Goal: Information Seeking & Learning: Check status

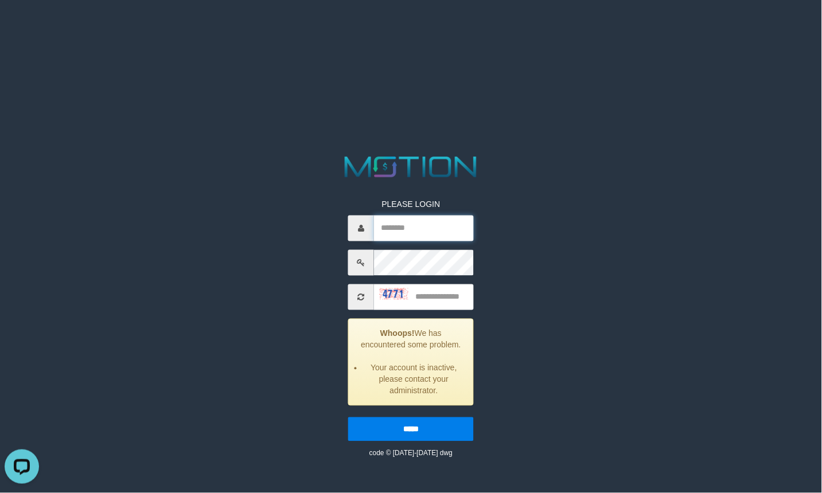
type input "*********"
click at [544, 325] on div "PLEASE LOGIN ********* Whoops! We has encountered some problem. Your account is…" at bounding box center [411, 306] width 429 height 306
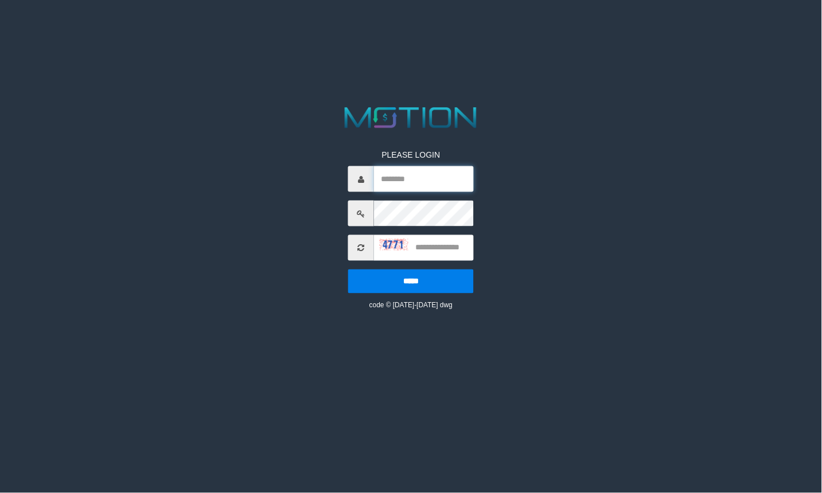
type input "*********"
click at [430, 243] on input "text" at bounding box center [424, 248] width 100 height 26
type input "****"
click at [348, 270] on input "*****" at bounding box center [411, 282] width 126 height 24
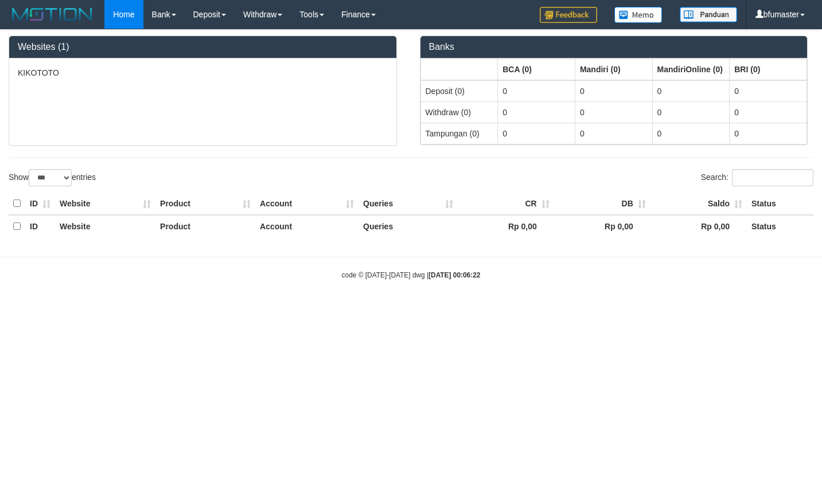
select select "***"
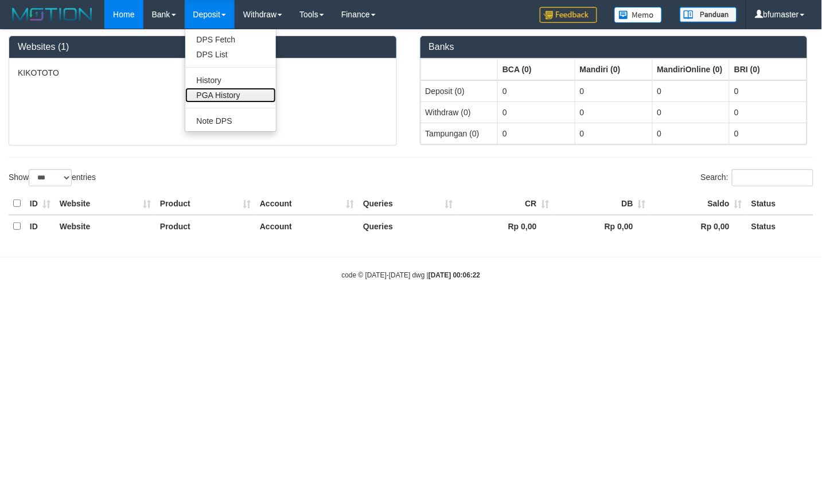
click at [228, 98] on link "PGA History" at bounding box center [230, 95] width 91 height 15
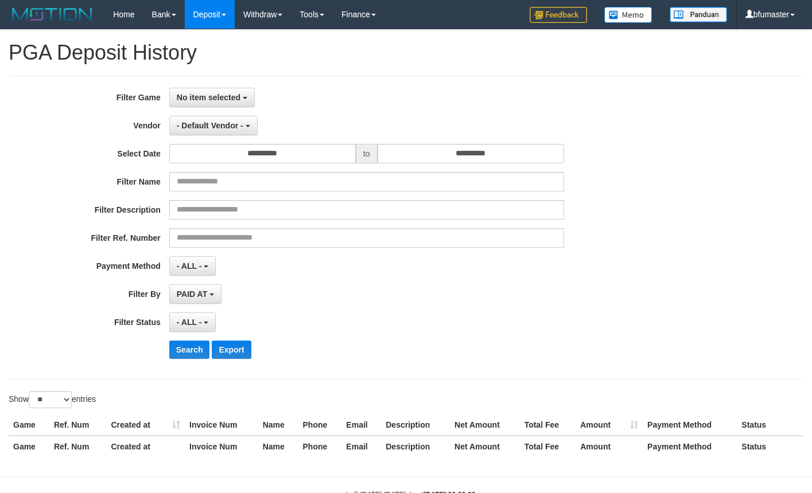
select select
select select "**"
click at [242, 101] on button "No item selected" at bounding box center [211, 98] width 85 height 20
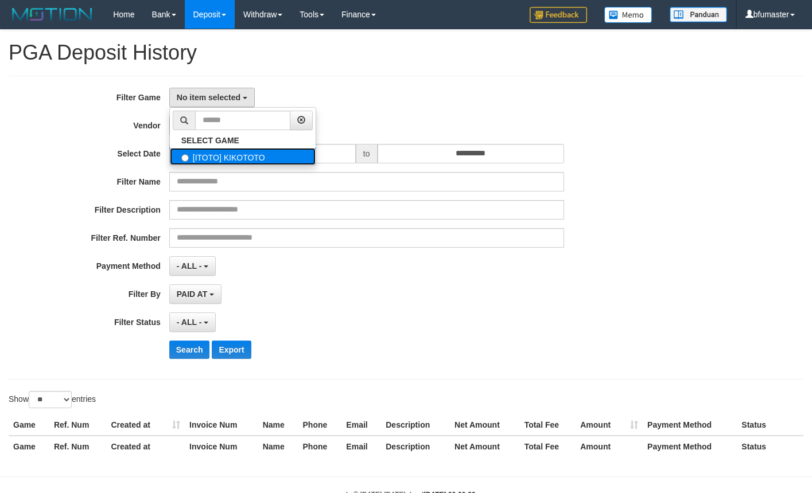
click at [246, 158] on label "[ITOTO] KIKOTOTO" at bounding box center [243, 156] width 146 height 17
select select "****"
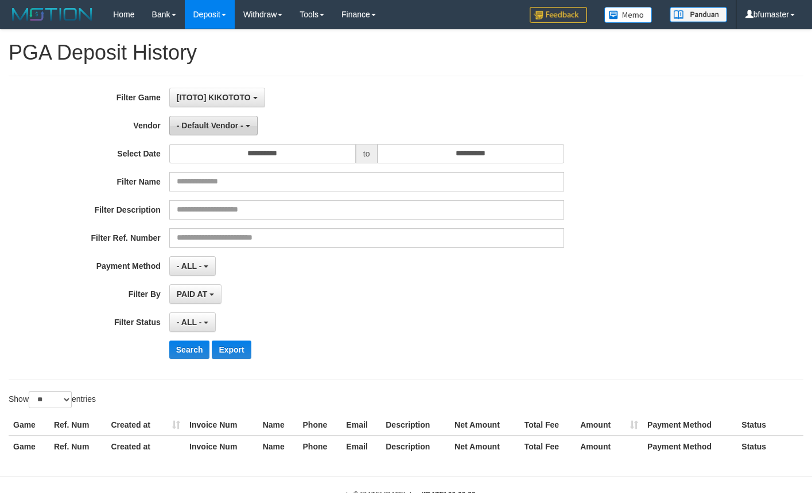
click at [225, 129] on span "- Default Vendor -" at bounding box center [210, 125] width 67 height 9
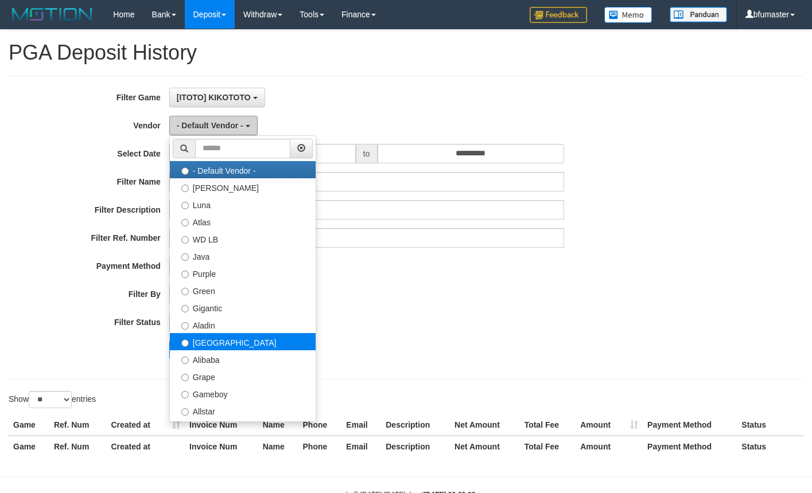
scroll to position [143, 0]
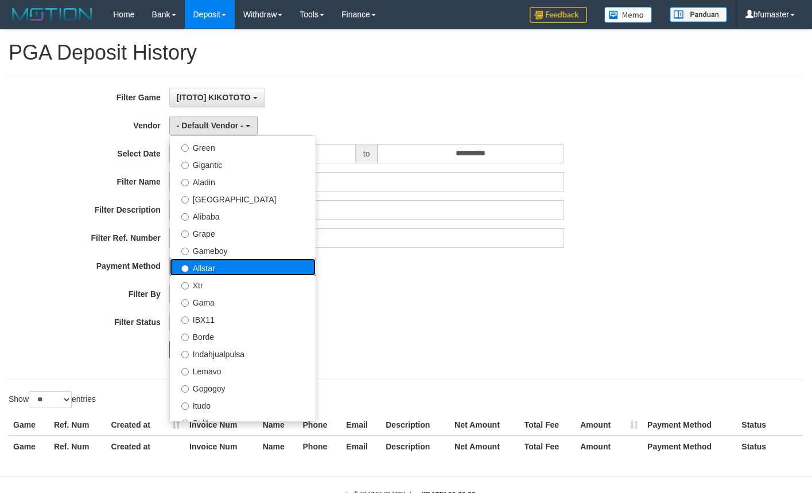
click at [241, 264] on label "Allstar" at bounding box center [243, 267] width 146 height 17
select select "**********"
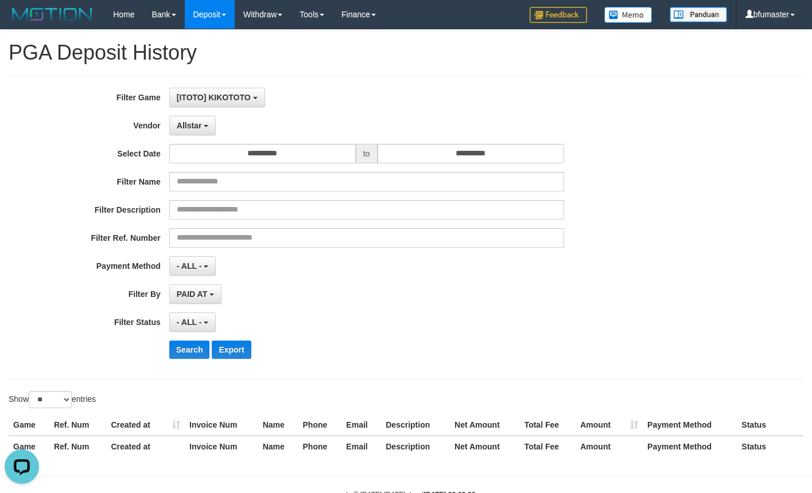
scroll to position [0, 0]
click at [262, 158] on input "**********" at bounding box center [262, 154] width 186 height 20
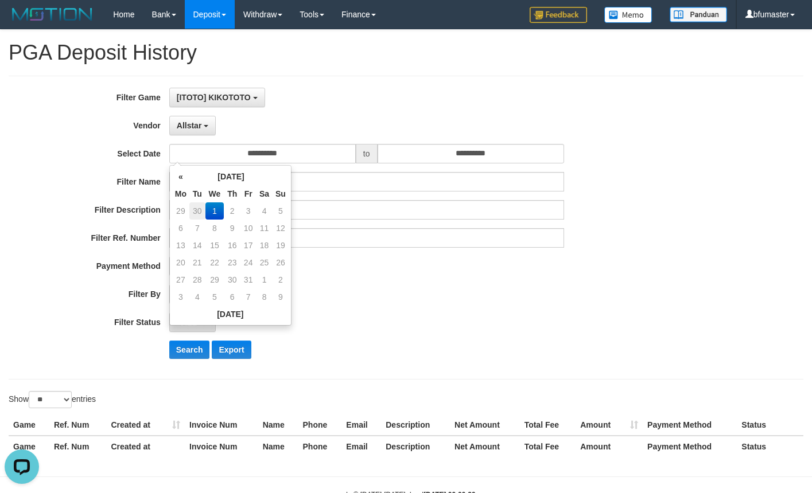
click at [200, 213] on td "30" at bounding box center [197, 211] width 16 height 17
type input "**********"
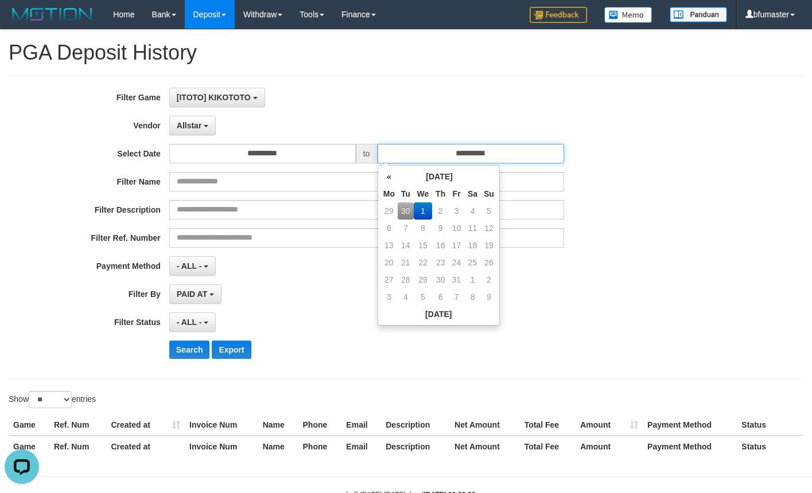
click at [431, 151] on input "**********" at bounding box center [470, 154] width 186 height 20
click at [408, 211] on td "30" at bounding box center [406, 211] width 16 height 17
type input "**********"
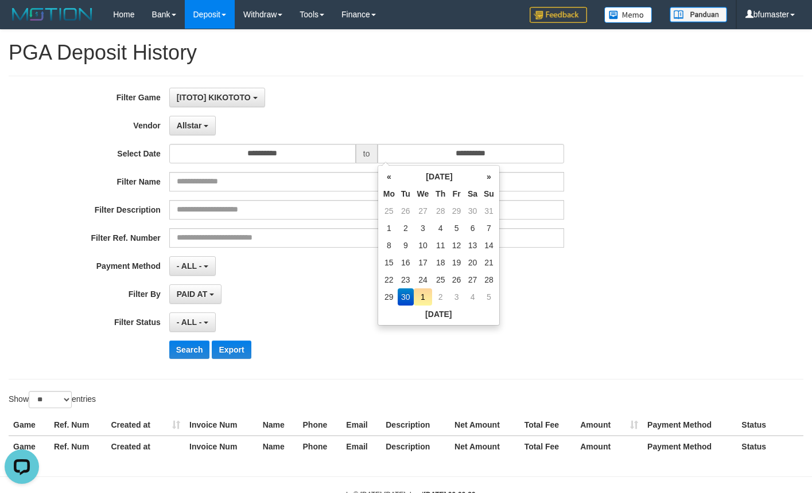
drag, startPoint x: 628, startPoint y: 259, endPoint x: 299, endPoint y: 302, distance: 331.4
click at [620, 262] on div "**********" at bounding box center [338, 266] width 676 height 20
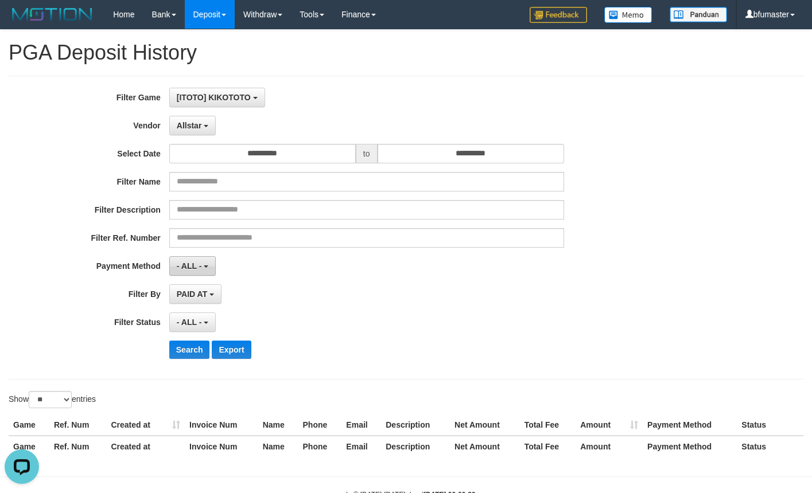
click at [194, 274] on button "- ALL -" at bounding box center [192, 266] width 46 height 20
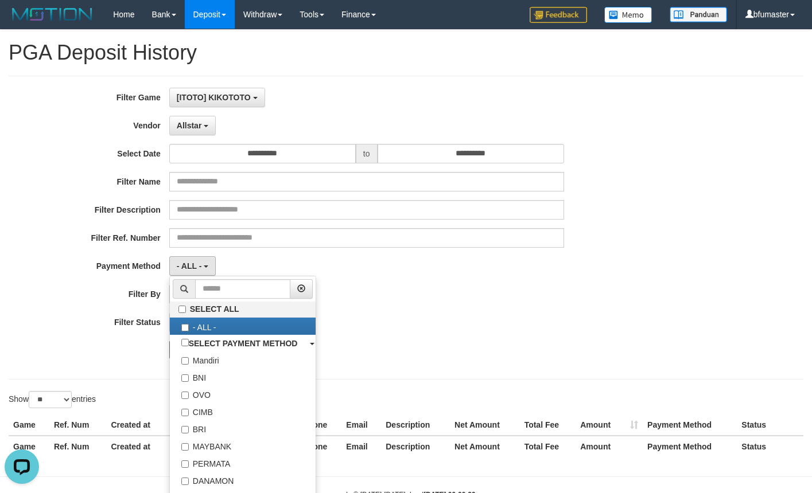
click at [147, 299] on label "Filter By" at bounding box center [84, 292] width 169 height 15
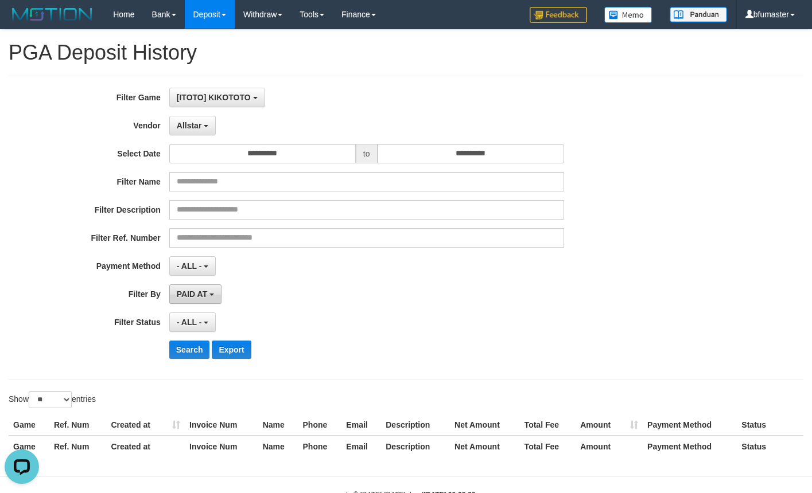
click at [182, 297] on span "PAID AT" at bounding box center [192, 294] width 30 height 9
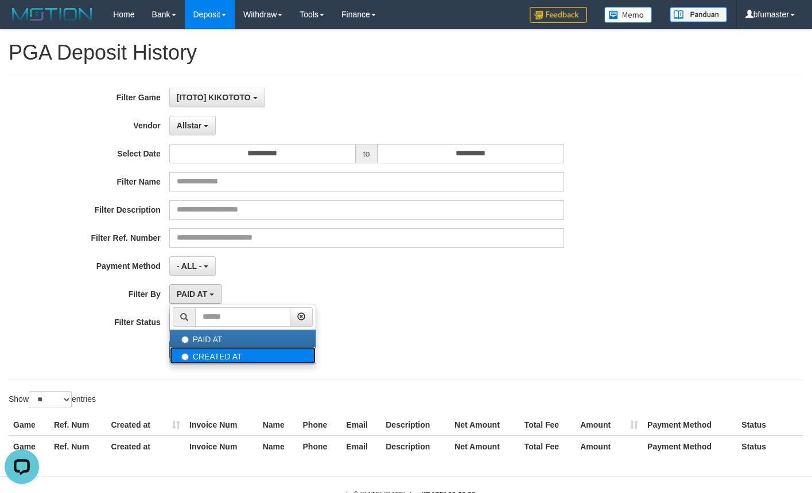
click at [222, 348] on label "CREATED AT" at bounding box center [243, 355] width 146 height 17
select select "*"
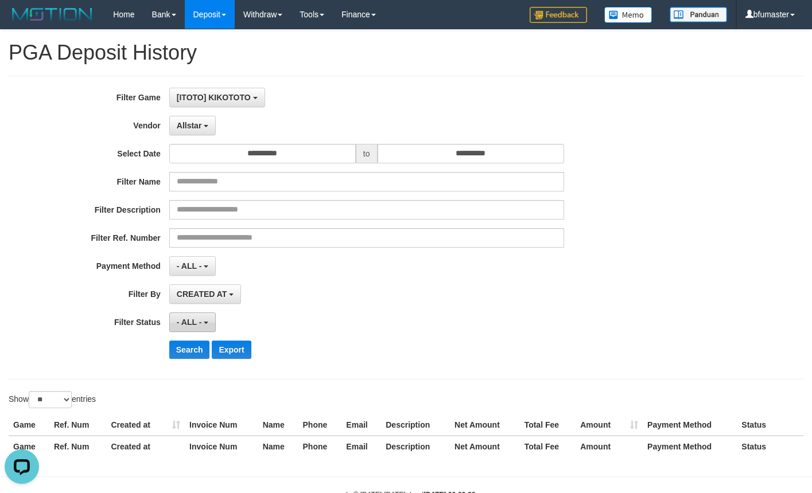
click at [190, 319] on span "- ALL -" at bounding box center [189, 322] width 25 height 9
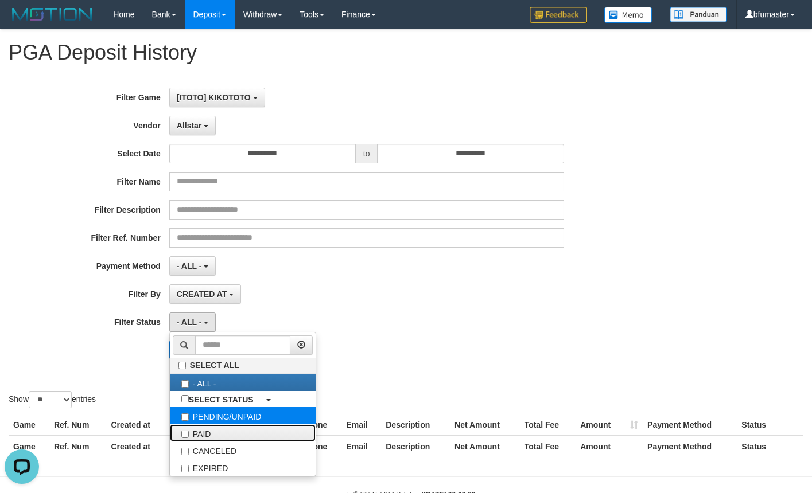
drag, startPoint x: 236, startPoint y: 437, endPoint x: 271, endPoint y: 417, distance: 40.1
click at [236, 437] on label "PAID" at bounding box center [243, 433] width 146 height 17
select select "*"
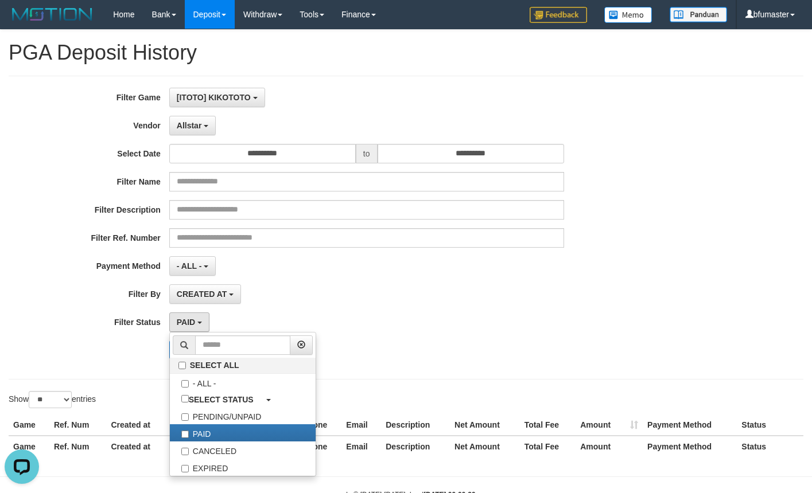
click at [480, 342] on div "Search Export" at bounding box center [422, 350] width 507 height 18
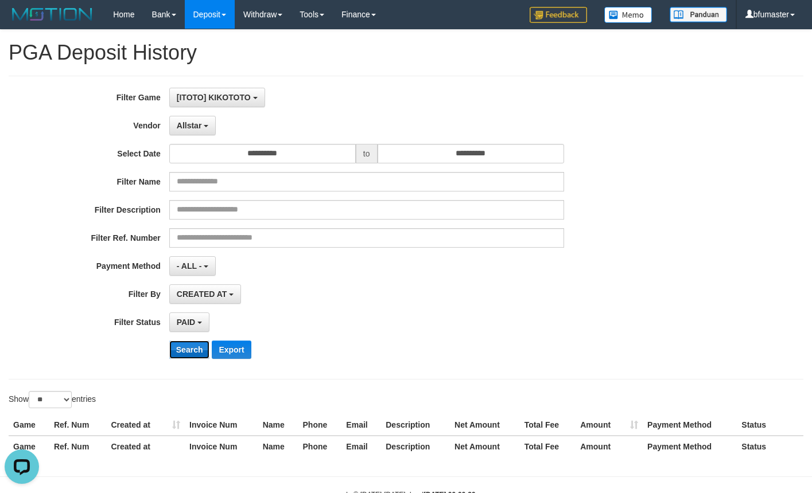
click at [181, 344] on button "Search" at bounding box center [189, 350] width 41 height 18
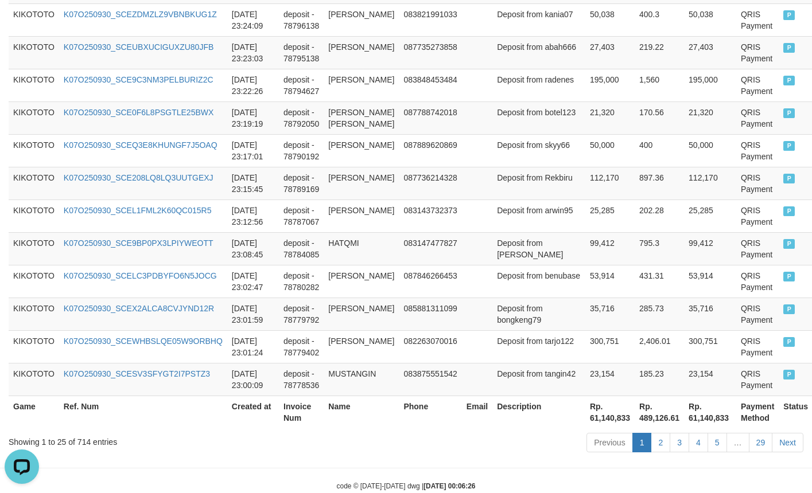
scroll to position [924, 0]
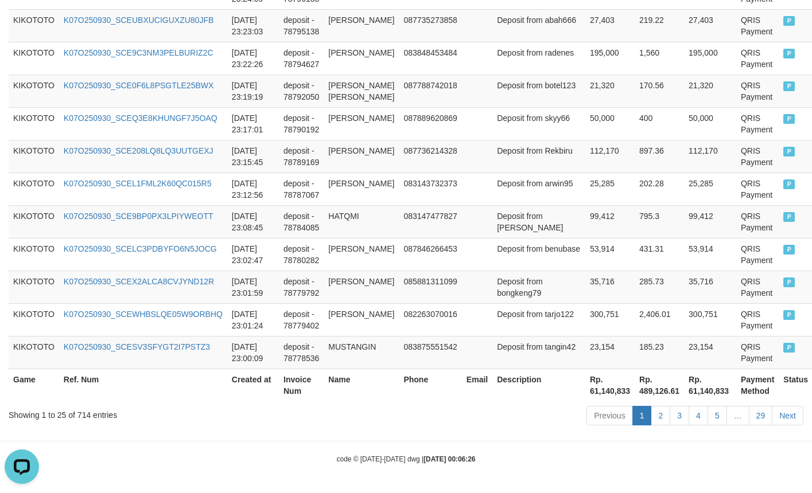
click at [85, 416] on div "Showing 1 to 25 of 714 entries" at bounding box center [169, 413] width 321 height 16
copy div "714"
drag, startPoint x: 202, startPoint y: 434, endPoint x: 184, endPoint y: 434, distance: 18.4
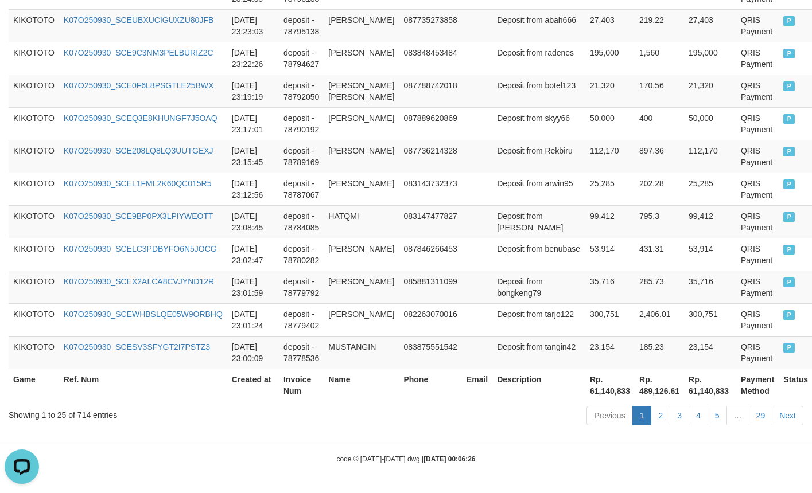
click at [82, 414] on div "Showing 1 to 25 of 714 entries" at bounding box center [169, 413] width 321 height 16
copy div "714"
click at [585, 395] on th "Rp. 61,140,833" at bounding box center [609, 385] width 49 height 33
click at [585, 394] on th "Rp. 61,140,833" at bounding box center [609, 385] width 49 height 33
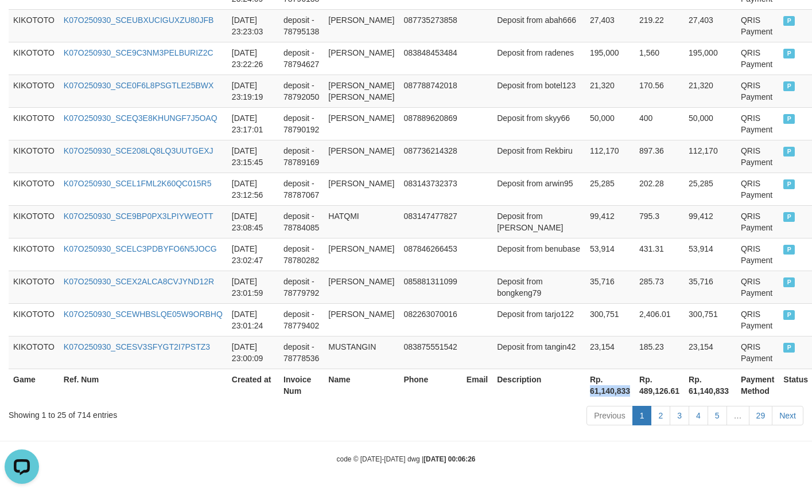
copy th "61,140,833"
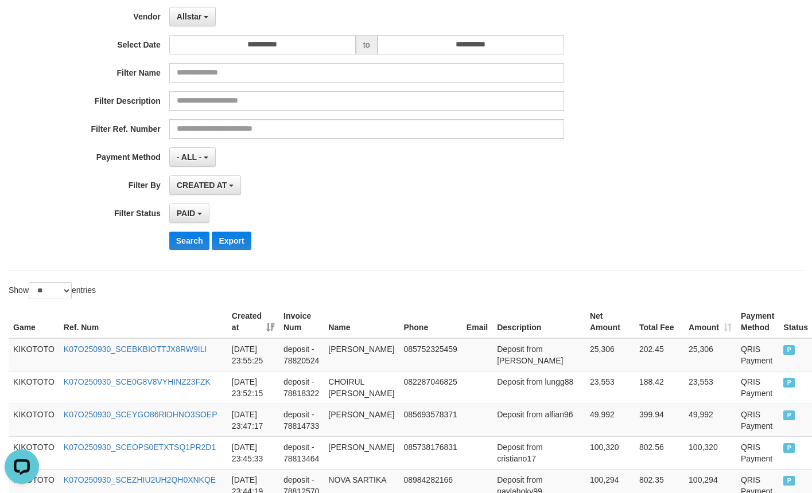
scroll to position [0, 0]
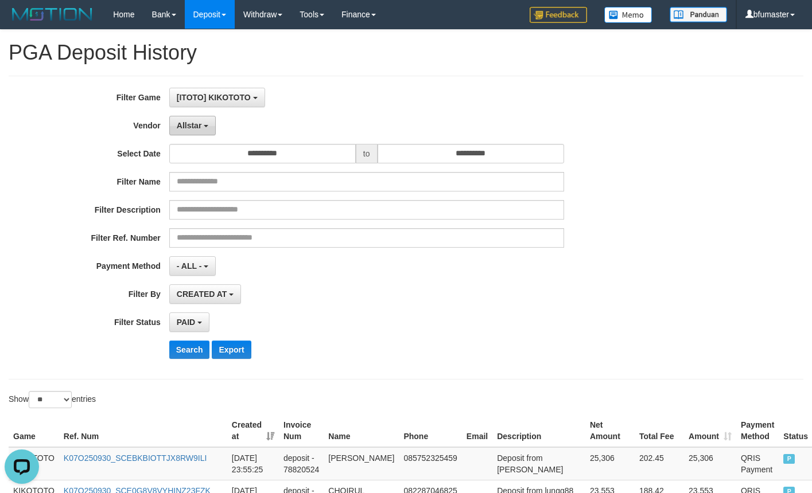
click at [185, 130] on span "Allstar" at bounding box center [189, 125] width 25 height 9
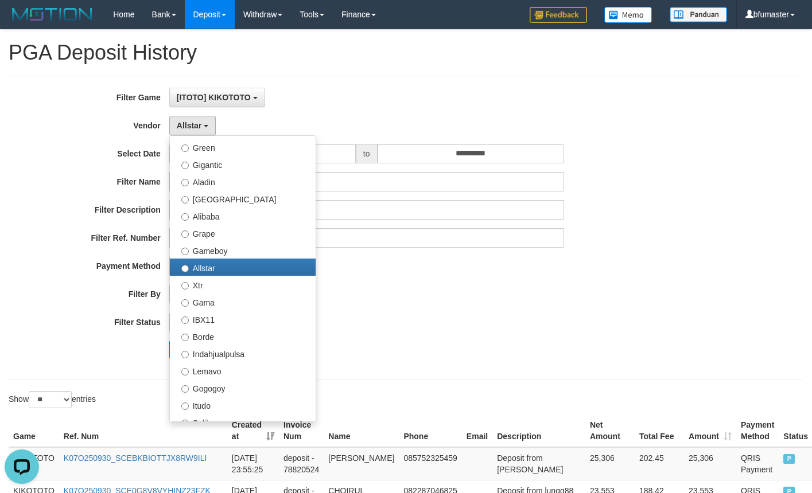
drag, startPoint x: 497, startPoint y: 286, endPoint x: 427, endPoint y: 232, distance: 88.0
click at [494, 282] on div "**********" at bounding box center [338, 228] width 676 height 280
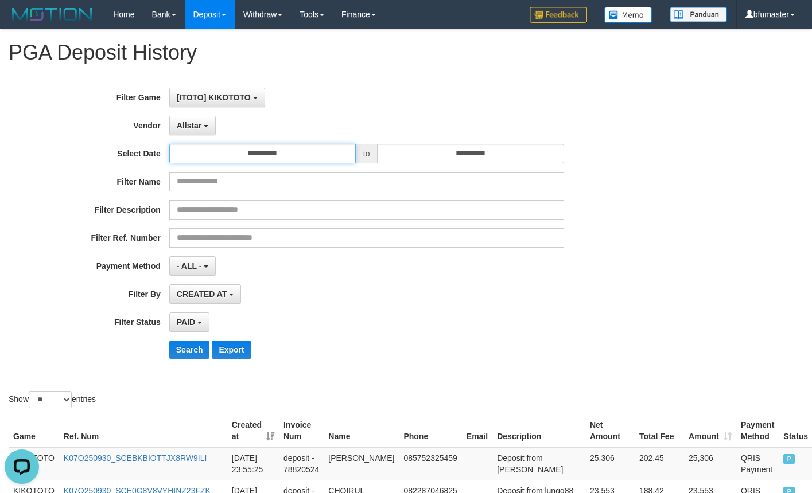
click at [297, 159] on input "**********" at bounding box center [262, 154] width 186 height 20
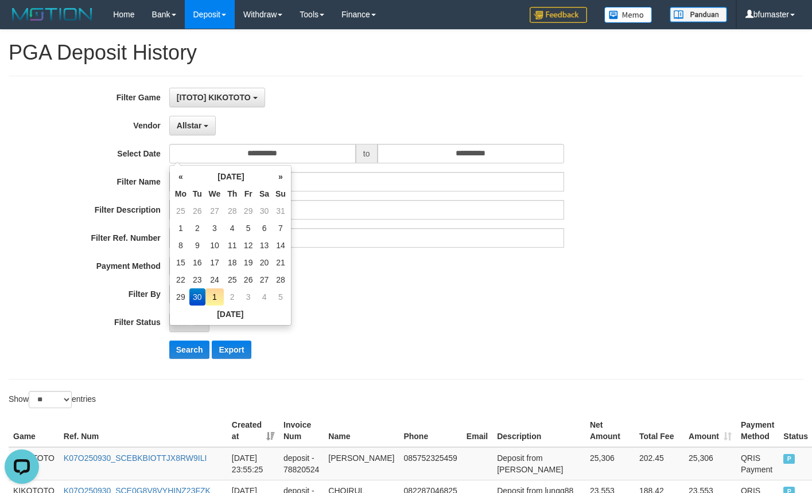
click at [201, 294] on td "30" at bounding box center [197, 297] width 16 height 17
click at [439, 148] on input "**********" at bounding box center [470, 154] width 186 height 20
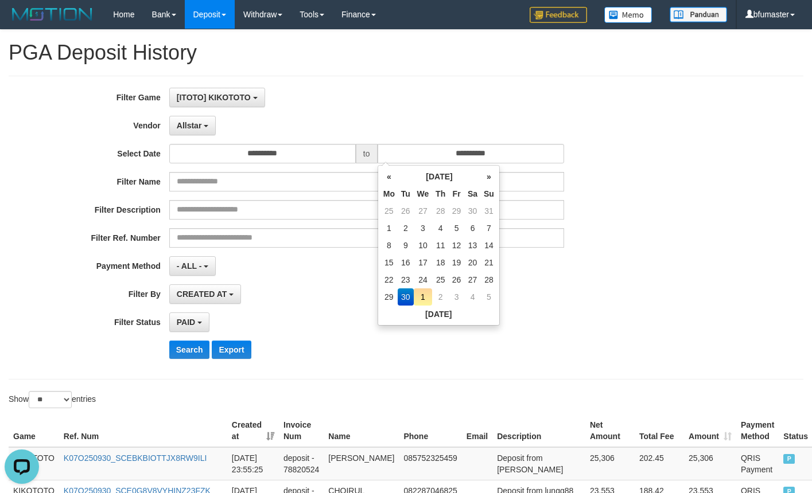
click at [406, 291] on td "30" at bounding box center [406, 297] width 16 height 17
click at [625, 256] on div "**********" at bounding box center [338, 266] width 676 height 20
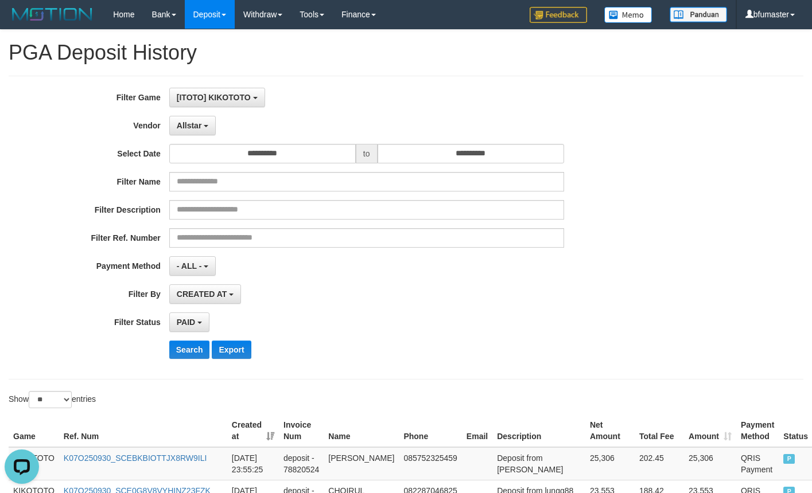
click at [351, 114] on div "**********" at bounding box center [338, 228] width 676 height 280
click at [179, 343] on button "Search" at bounding box center [189, 350] width 41 height 18
drag, startPoint x: 190, startPoint y: 115, endPoint x: 192, endPoint y: 123, distance: 8.4
click at [190, 119] on div "**********" at bounding box center [338, 228] width 676 height 280
click at [192, 123] on span "Allstar" at bounding box center [189, 125] width 25 height 9
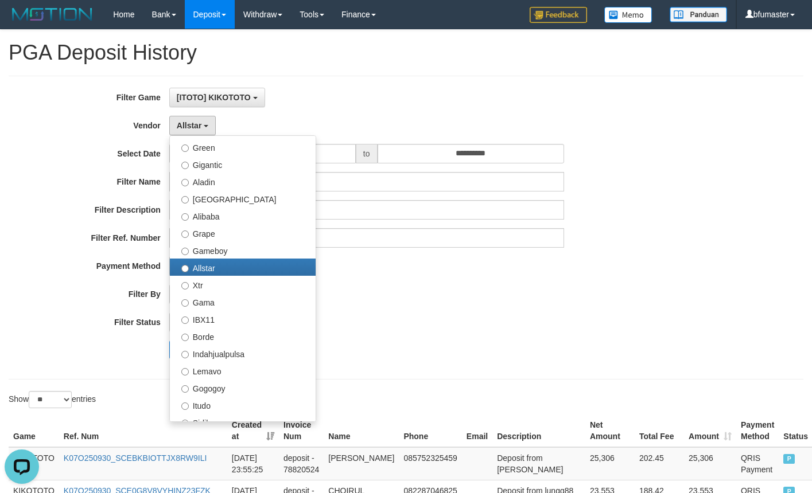
click at [458, 319] on div "PAID SELECT ALL - ALL - SELECT STATUS PENDING/UNPAID PAID CANCELED EXPIRED" at bounding box center [366, 323] width 395 height 20
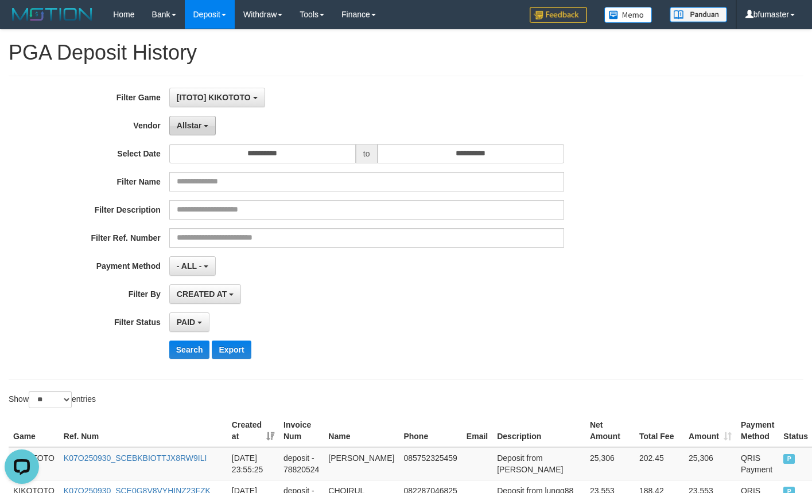
click at [201, 129] on span "Allstar" at bounding box center [189, 125] width 25 height 9
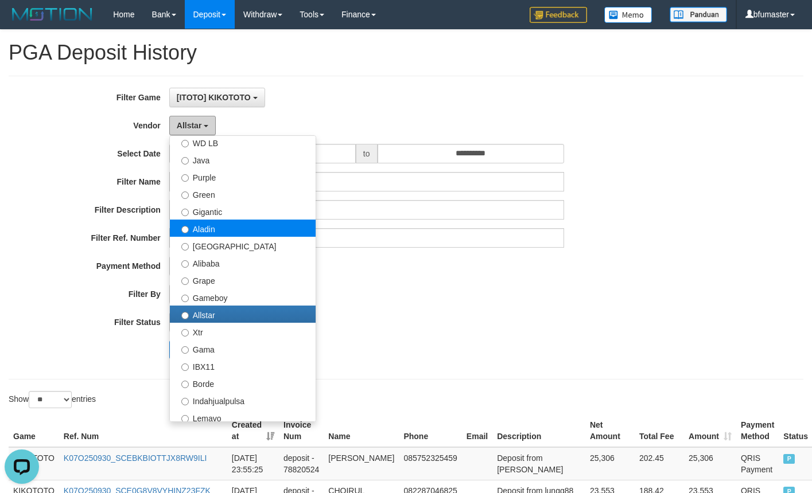
scroll to position [72, 0]
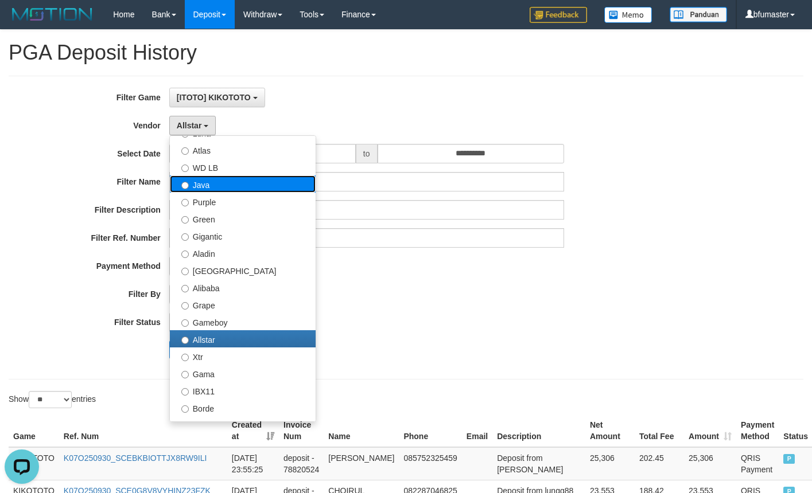
click at [287, 188] on label "Java" at bounding box center [243, 184] width 146 height 17
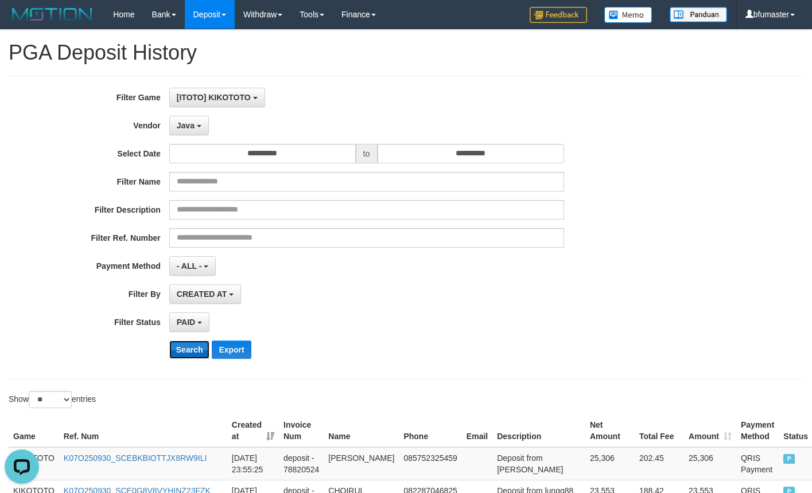
click at [196, 353] on button "Search" at bounding box center [189, 350] width 41 height 18
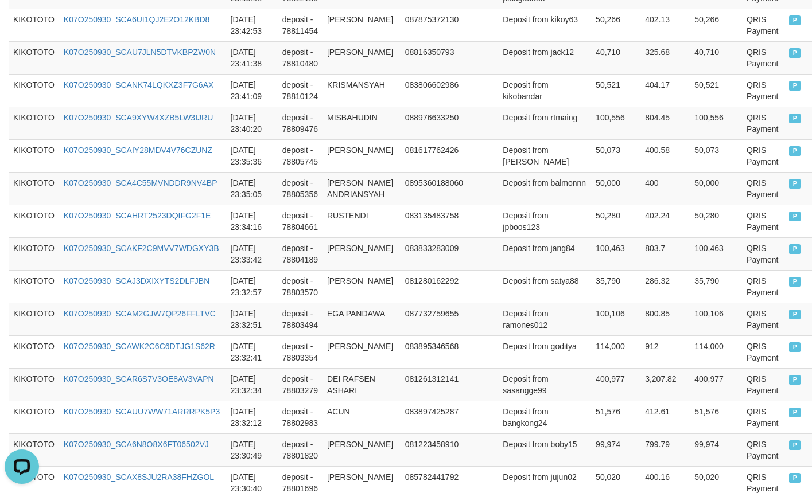
scroll to position [901, 0]
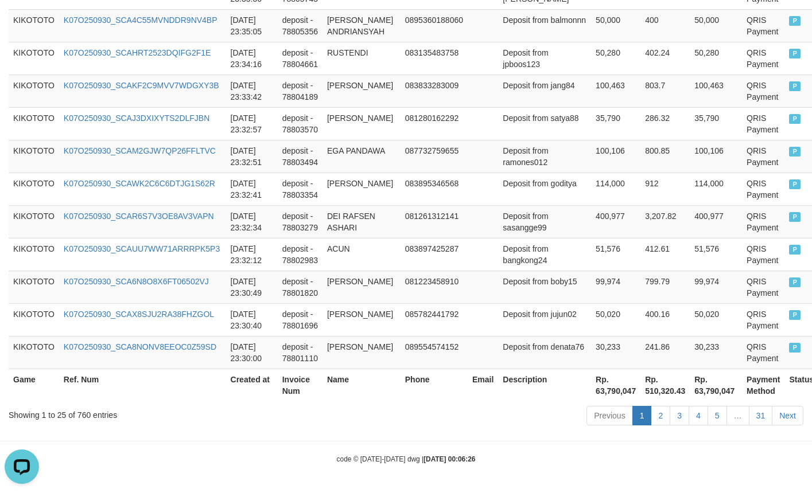
click at [80, 417] on div "Showing 1 to 25 of 760 entries" at bounding box center [169, 413] width 321 height 16
drag, startPoint x: 80, startPoint y: 417, endPoint x: 13, endPoint y: 417, distance: 67.1
click at [79, 417] on div "Showing 1 to 25 of 760 entries" at bounding box center [169, 413] width 321 height 16
copy div "760"
click at [593, 388] on th "Rp. 63,790,047" at bounding box center [615, 385] width 49 height 33
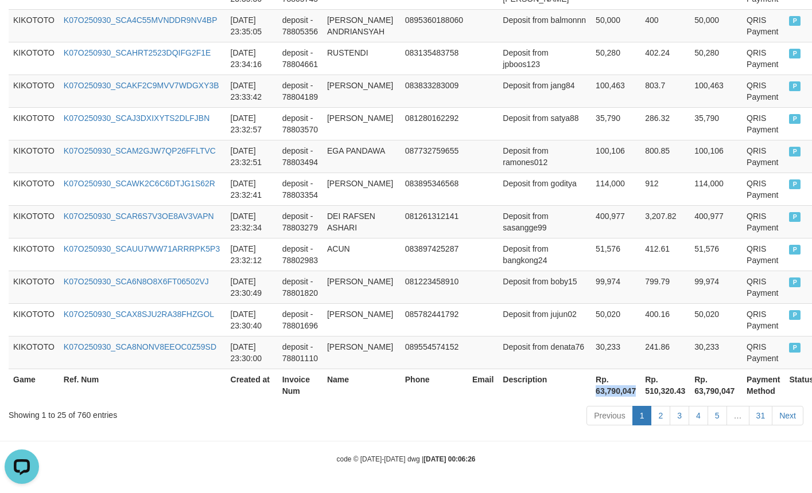
click at [592, 388] on th "Rp. 63,790,047" at bounding box center [615, 385] width 49 height 33
copy th "63,790,047"
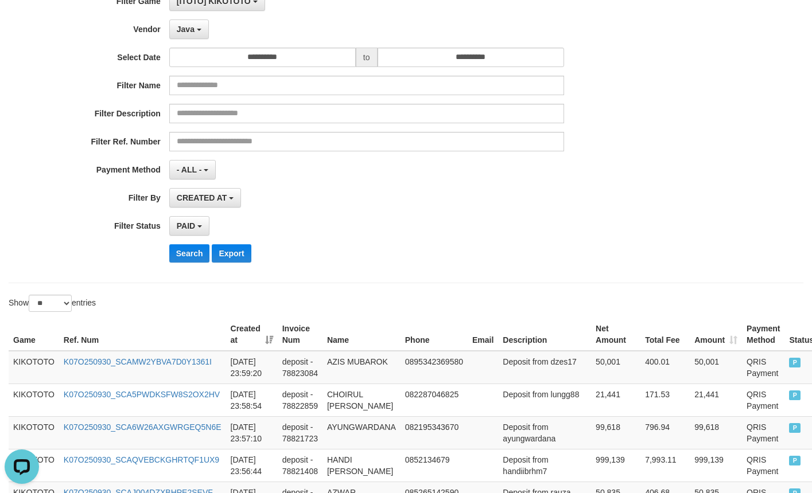
scroll to position [0, 0]
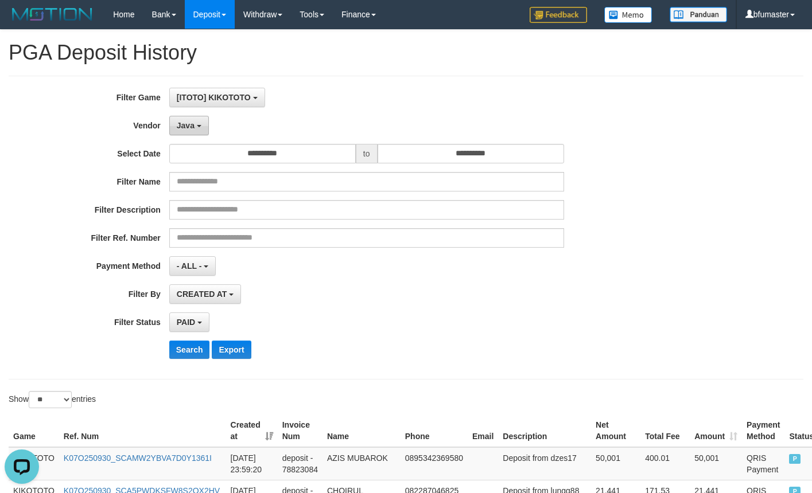
click at [187, 125] on span "Java" at bounding box center [186, 125] width 18 height 9
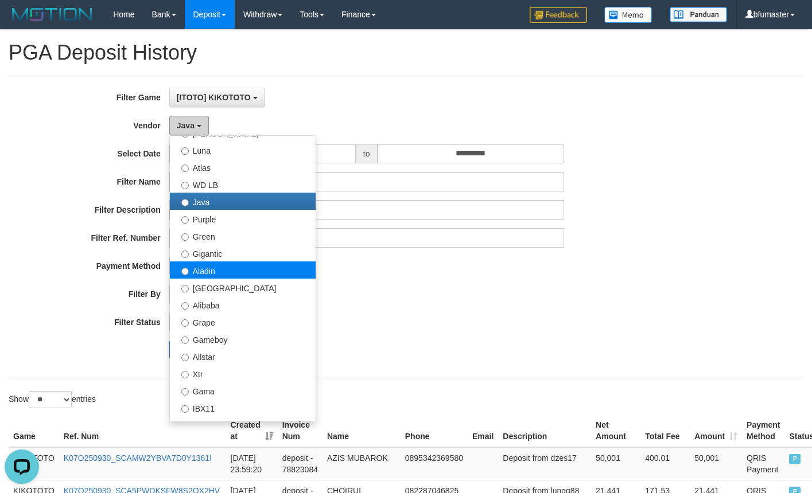
scroll to position [215, 0]
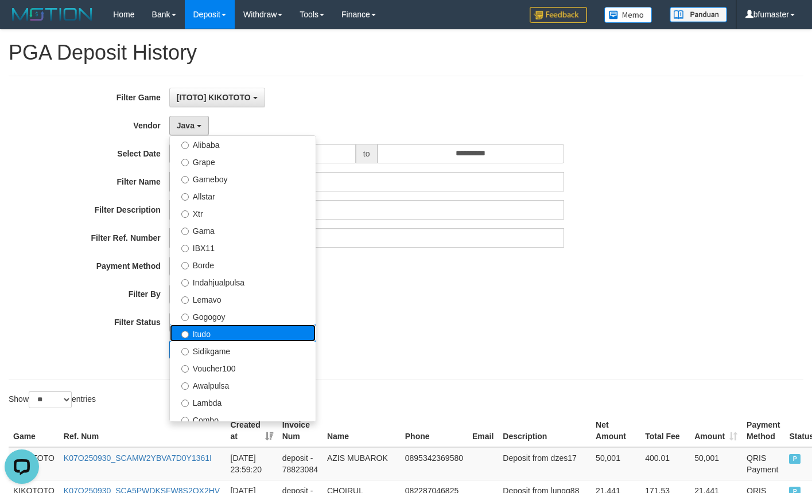
click at [283, 331] on label "Itudo" at bounding box center [243, 333] width 146 height 17
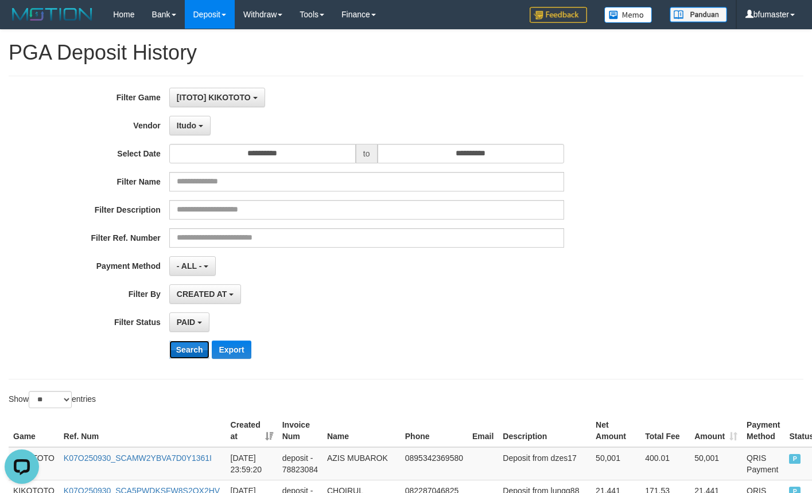
click at [188, 347] on button "Search" at bounding box center [189, 350] width 41 height 18
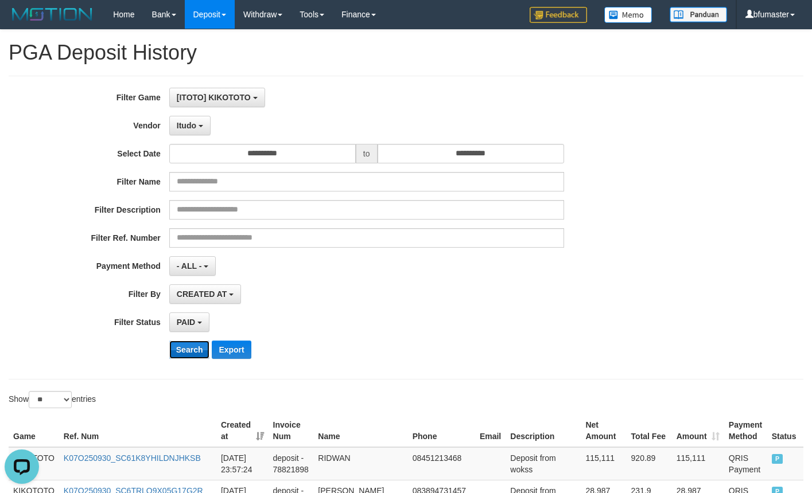
click at [193, 347] on button "Search" at bounding box center [189, 350] width 41 height 18
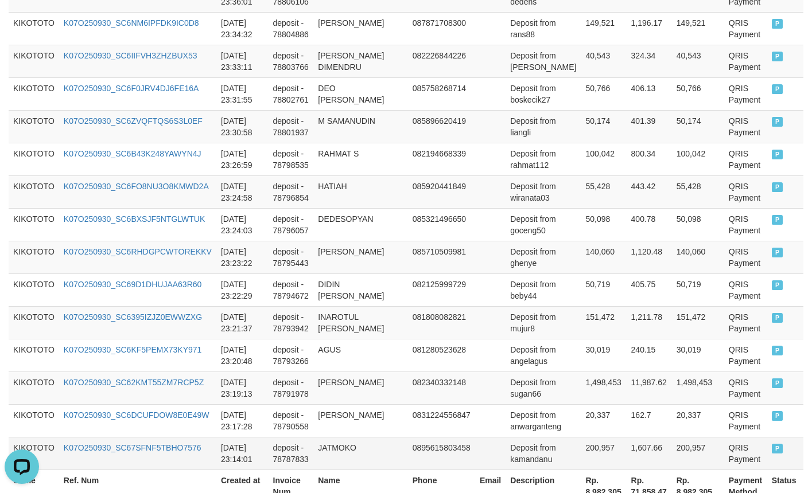
scroll to position [901, 0]
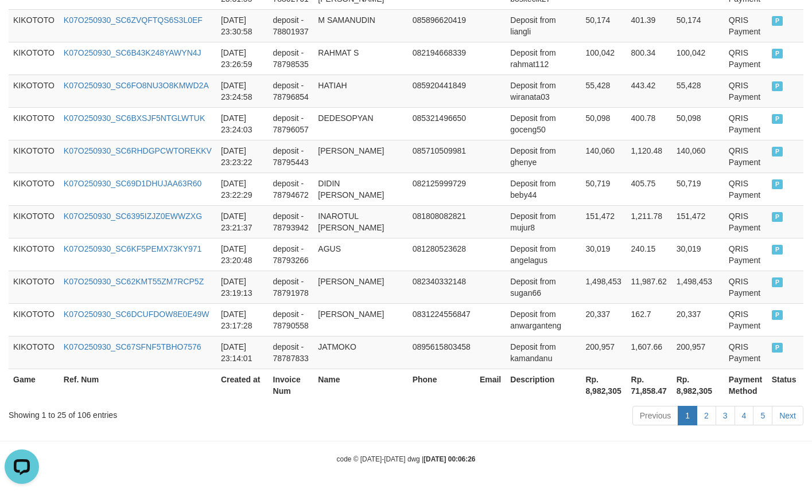
click at [90, 412] on div "Showing 1 to 25 of 106 entries" at bounding box center [169, 413] width 321 height 16
click at [91, 411] on div "Showing 1 to 25 of 106 entries" at bounding box center [169, 413] width 321 height 16
click at [91, 410] on div "Showing 1 to 25 of 106 entries" at bounding box center [169, 413] width 321 height 16
click at [89, 410] on div "Showing 1 to 25 of 106 entries" at bounding box center [169, 413] width 321 height 16
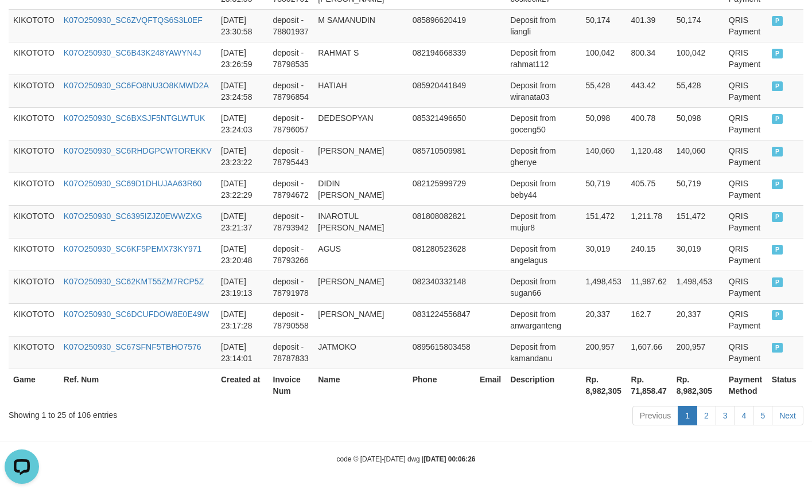
click at [79, 414] on div "Showing 1 to 25 of 106 entries" at bounding box center [169, 413] width 321 height 16
copy div "106"
click at [597, 391] on th "Rp. 8,982,305" at bounding box center [603, 385] width 45 height 33
click at [597, 390] on th "Rp. 8,982,305" at bounding box center [603, 385] width 45 height 33
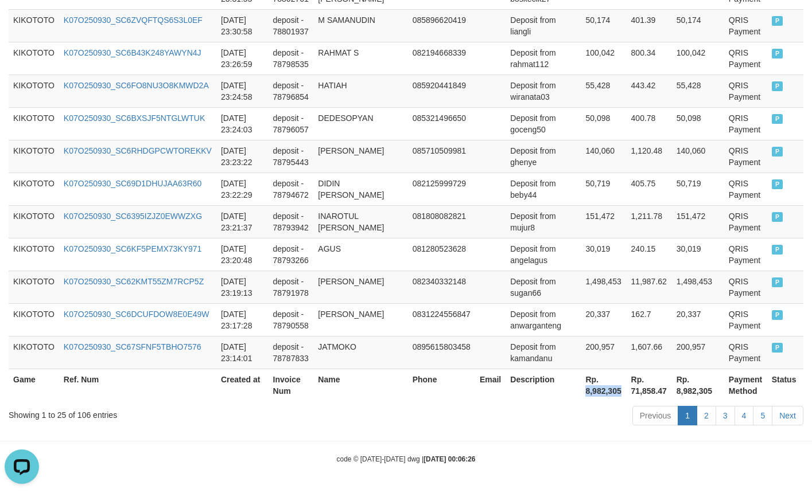
copy th "8,982,305"
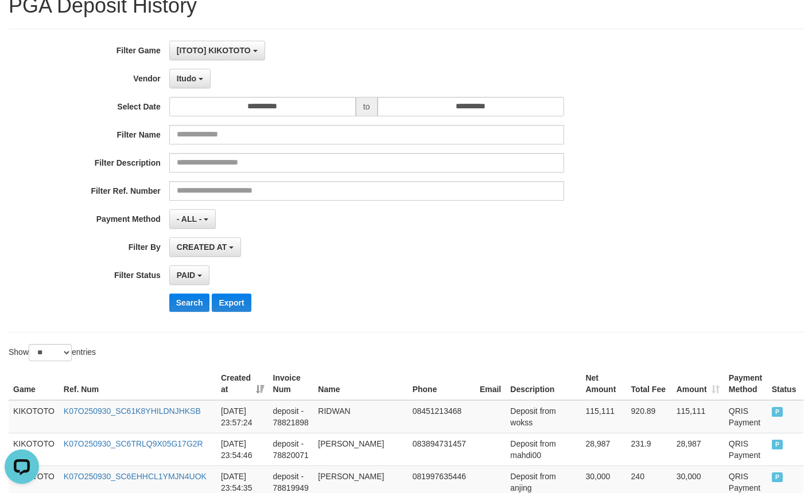
scroll to position [0, 0]
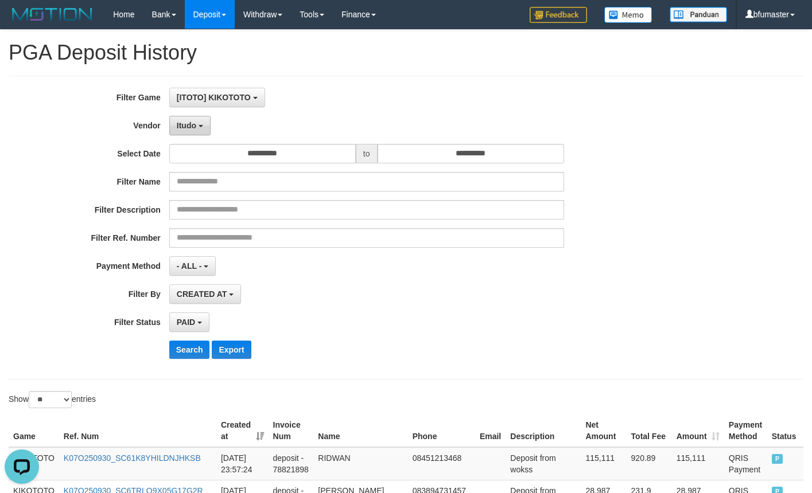
click at [194, 125] on span "Itudo" at bounding box center [187, 125] width 20 height 9
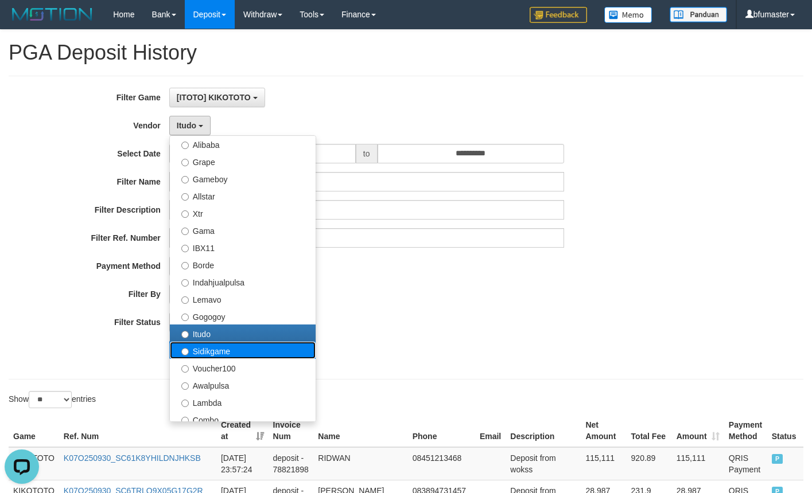
click at [274, 344] on label "Sidikgame" at bounding box center [243, 350] width 146 height 17
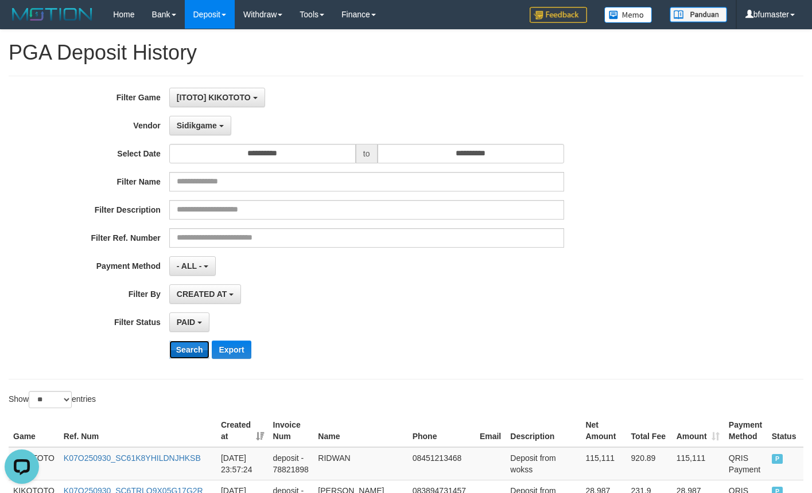
click at [188, 343] on button "Search" at bounding box center [189, 350] width 41 height 18
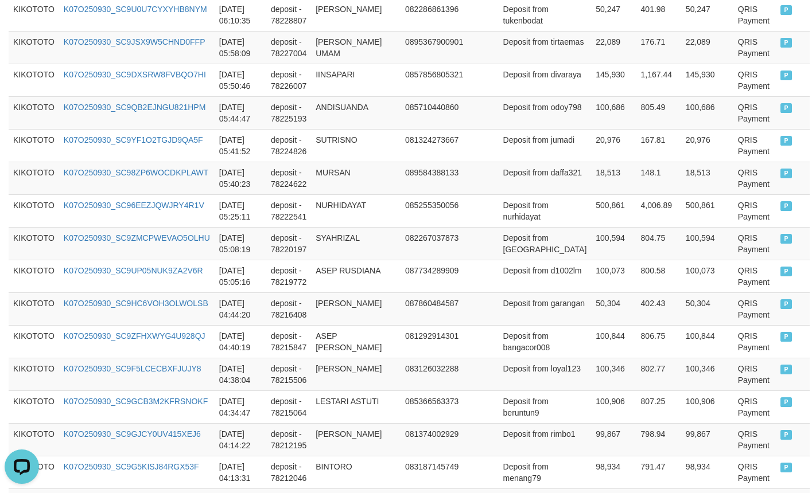
scroll to position [901, 0]
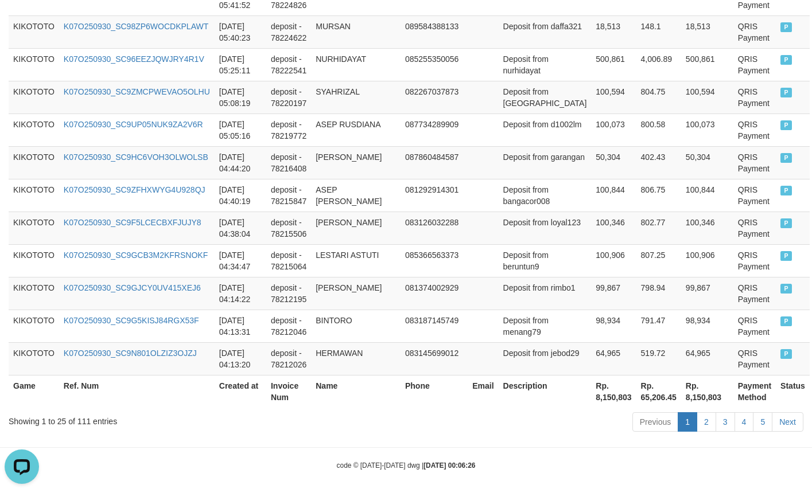
click at [84, 411] on div "Showing 1 to 25 of 111 entries" at bounding box center [169, 419] width 321 height 16
copy div "111"
click at [591, 391] on th "Rp. 8,150,803" at bounding box center [613, 391] width 45 height 33
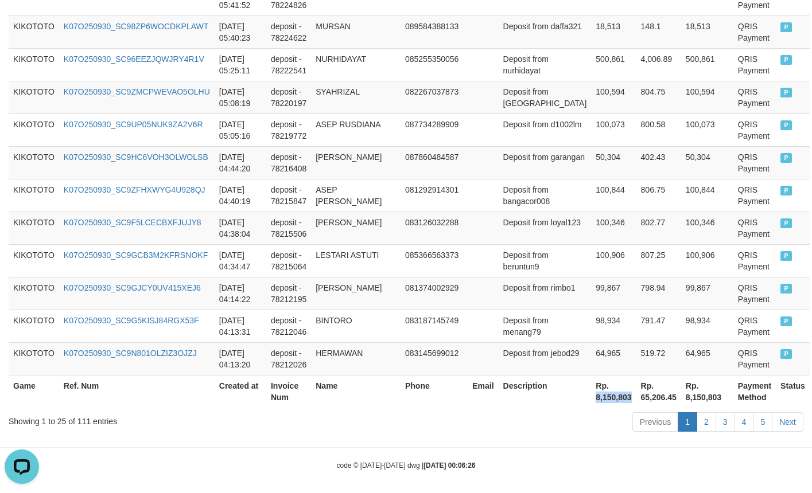
copy th "8,150,803"
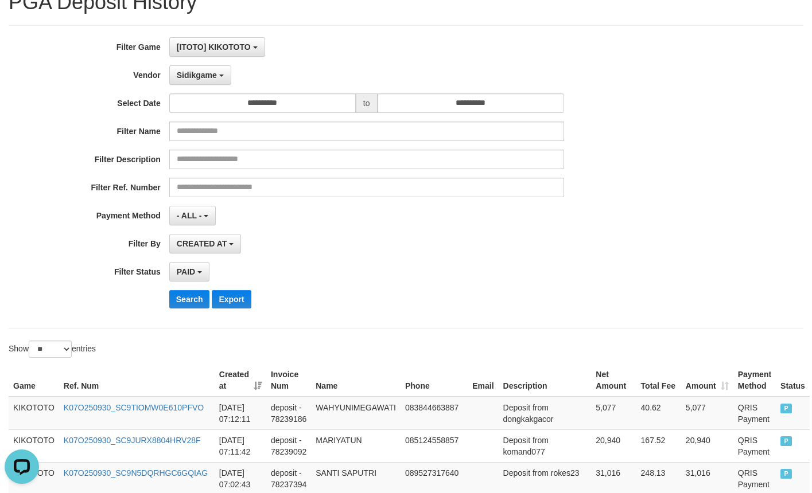
scroll to position [0, 0]
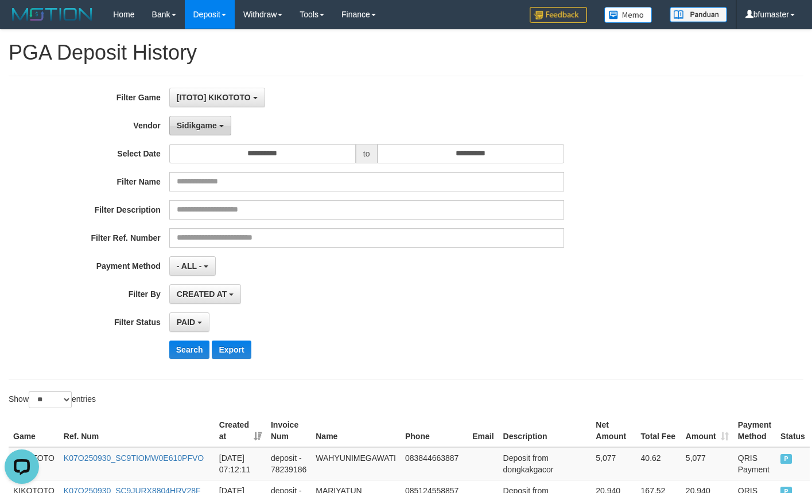
click at [204, 128] on span "Sidikgame" at bounding box center [197, 125] width 40 height 9
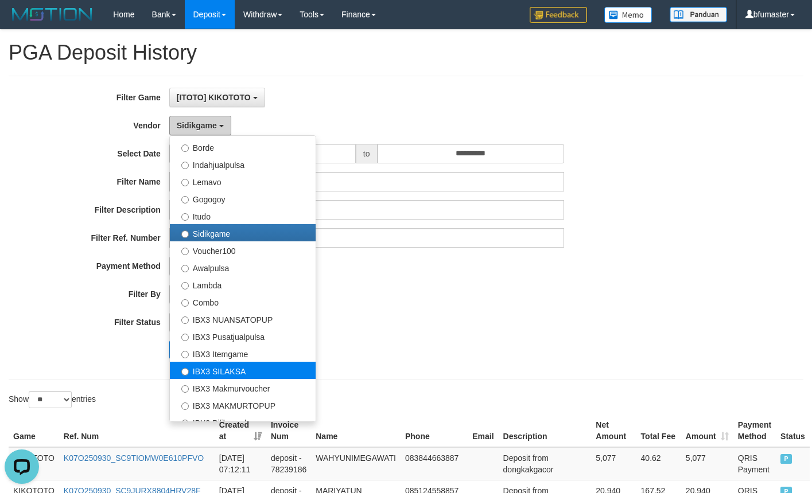
scroll to position [359, 0]
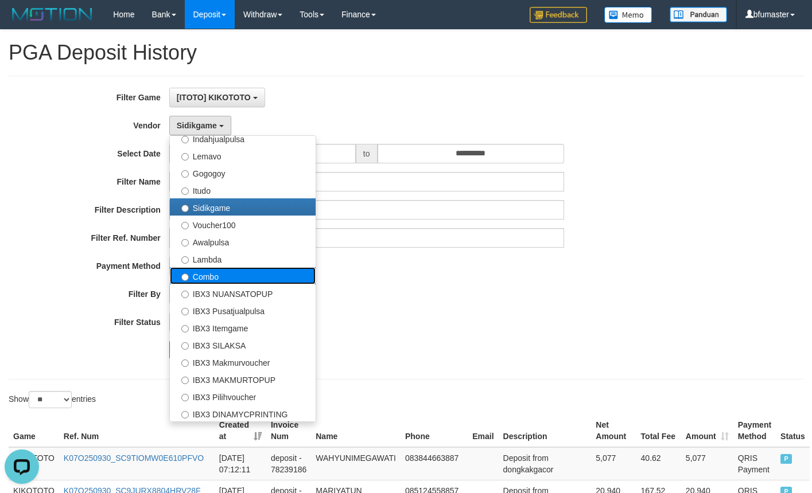
click at [228, 271] on label "Combo" at bounding box center [243, 275] width 146 height 17
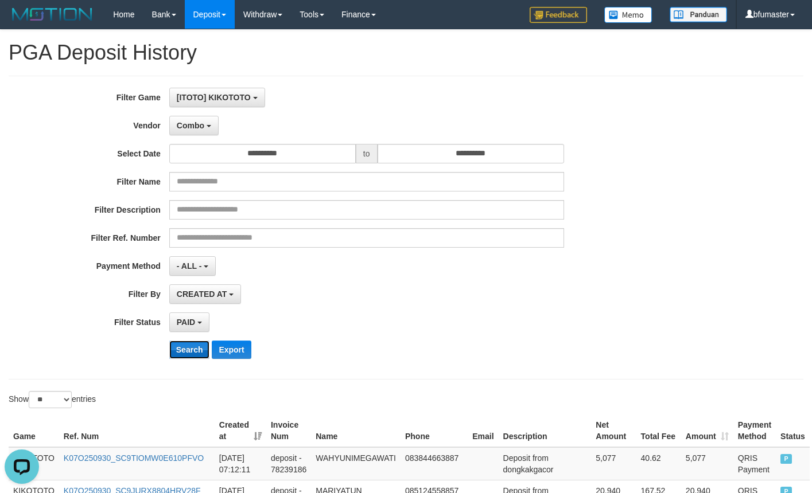
click at [193, 348] on button "Search" at bounding box center [189, 350] width 41 height 18
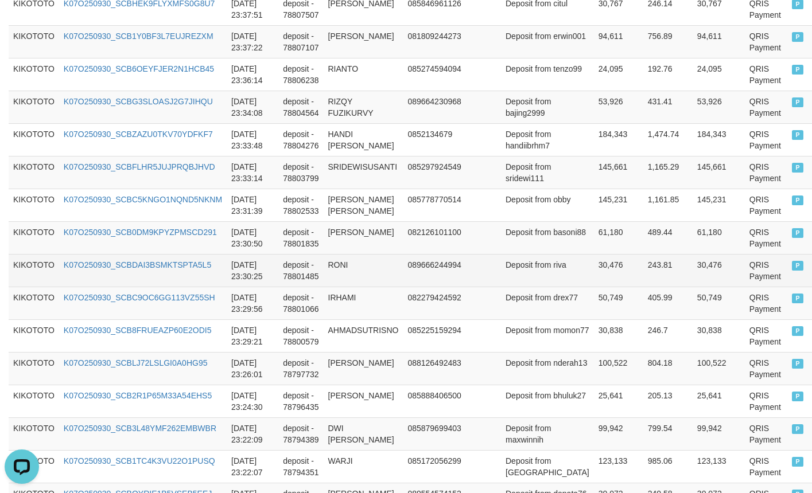
scroll to position [901, 0]
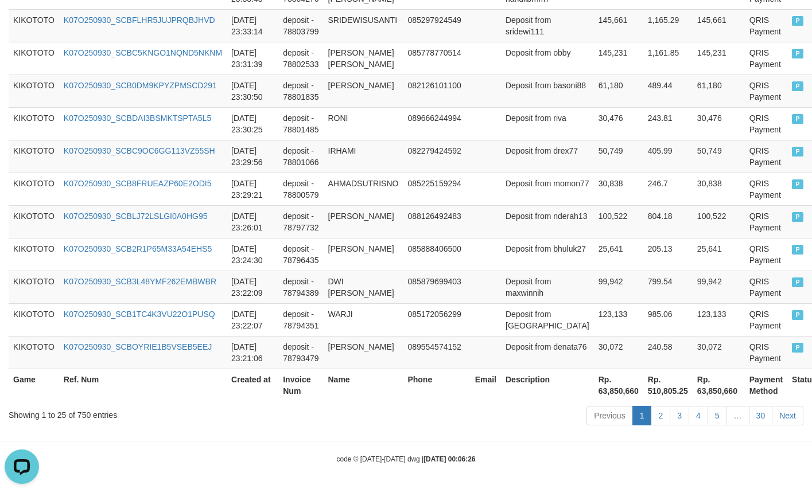
click at [79, 412] on div "Showing 1 to 25 of 750 entries" at bounding box center [169, 413] width 321 height 16
copy div "750"
click at [594, 393] on th "Rp. 63,850,660" at bounding box center [618, 385] width 49 height 33
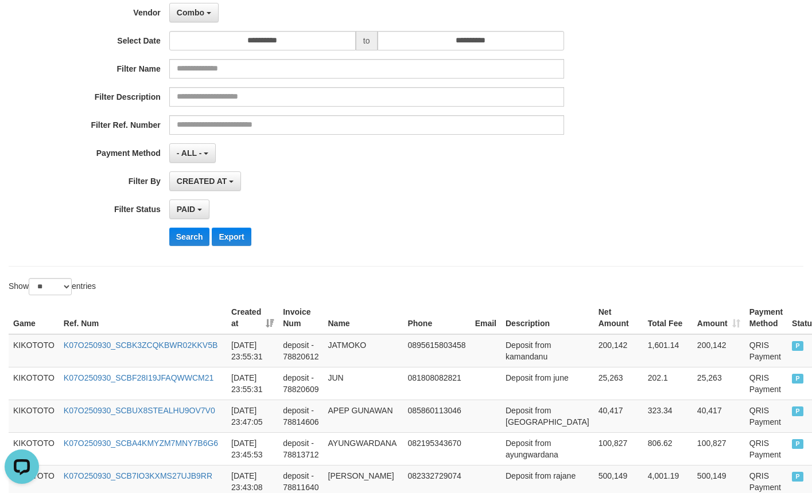
scroll to position [0, 0]
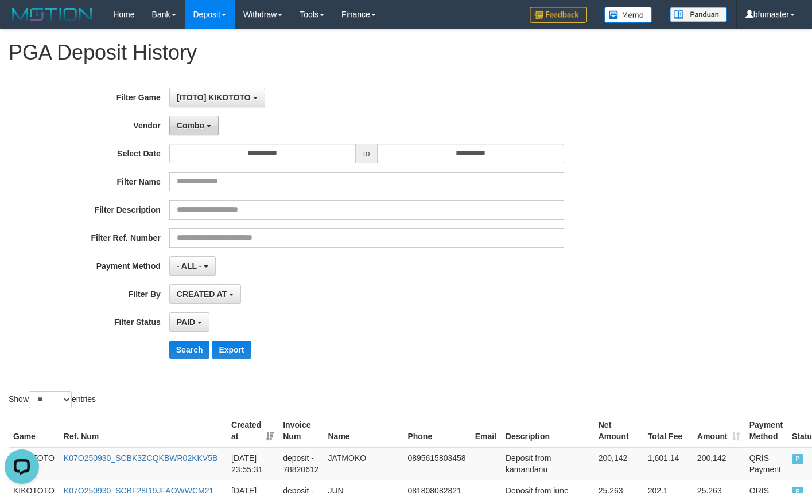
click at [216, 133] on button "Combo" at bounding box center [193, 126] width 49 height 20
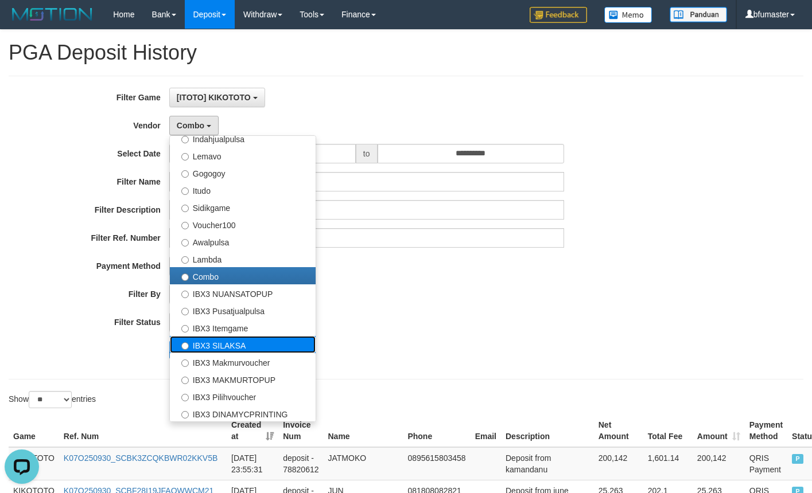
click at [268, 342] on label "IBX3 SILAKSA" at bounding box center [243, 344] width 146 height 17
select select "**********"
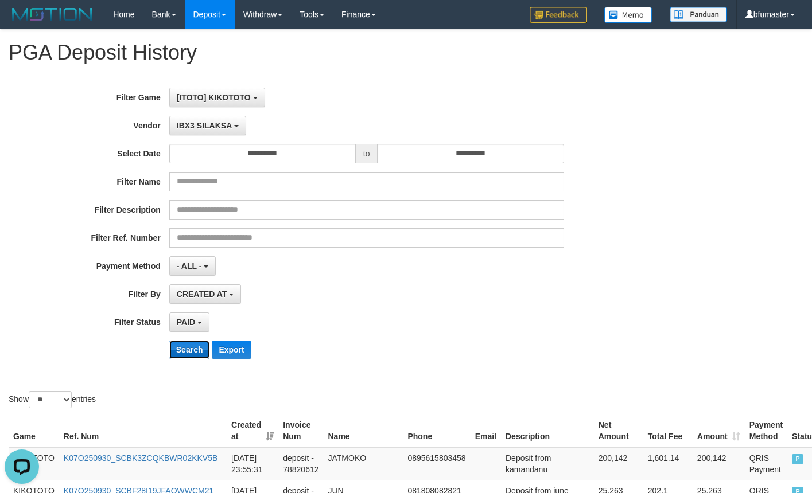
click at [188, 345] on button "Search" at bounding box center [189, 350] width 41 height 18
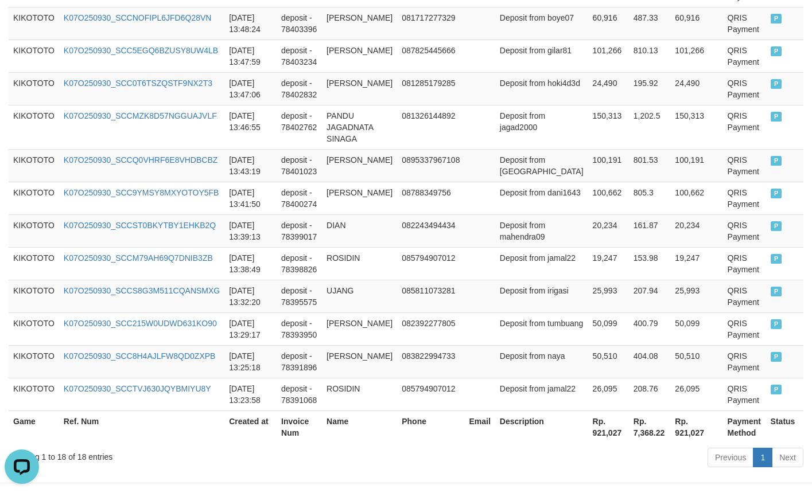
scroll to position [683, 0]
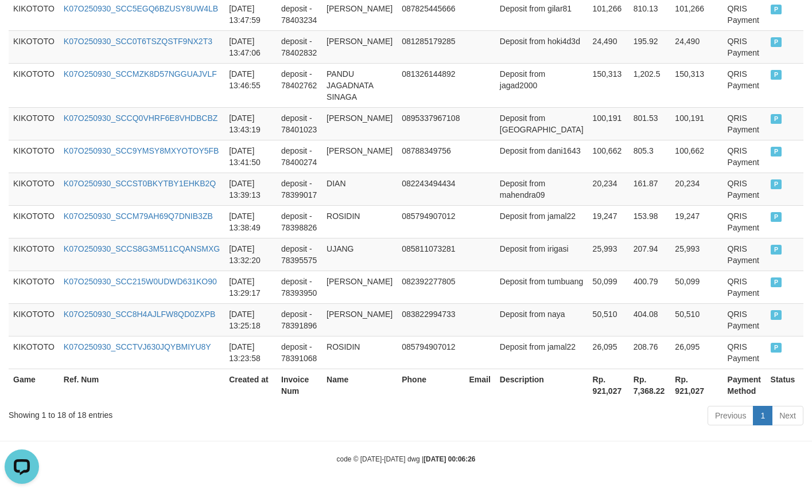
click at [79, 417] on div "Showing 1 to 18 of 18 entries" at bounding box center [169, 413] width 321 height 16
click at [80, 416] on div "Showing 1 to 18 of 18 entries" at bounding box center [169, 413] width 321 height 16
click at [589, 389] on th "Rp. 921,027" at bounding box center [608, 385] width 41 height 33
click at [588, 391] on th "Rp. 921,027" at bounding box center [608, 385] width 41 height 33
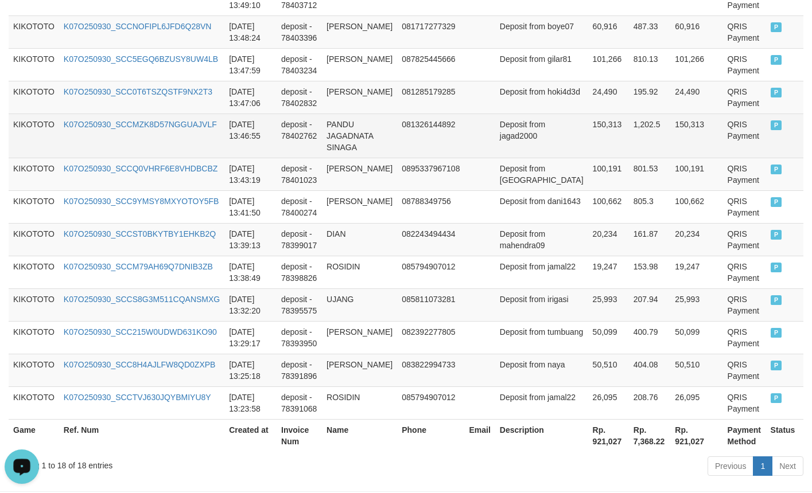
scroll to position [539, 0]
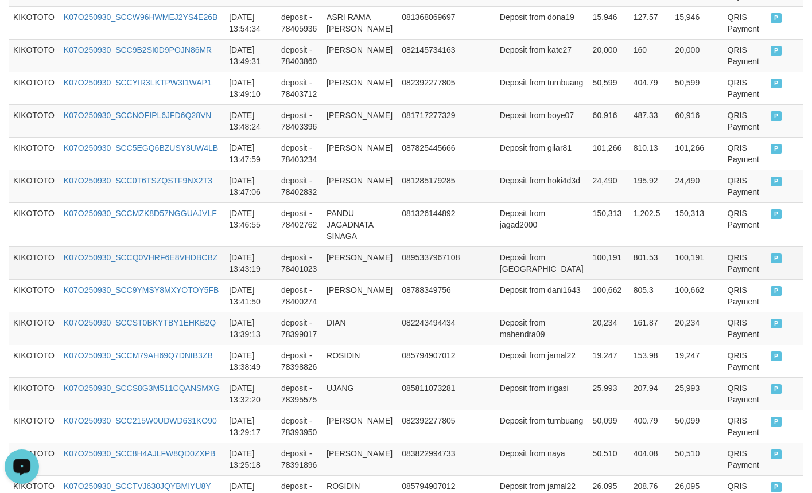
click at [588, 261] on td "100,191" at bounding box center [608, 263] width 41 height 33
